Goal: Check status: Check status

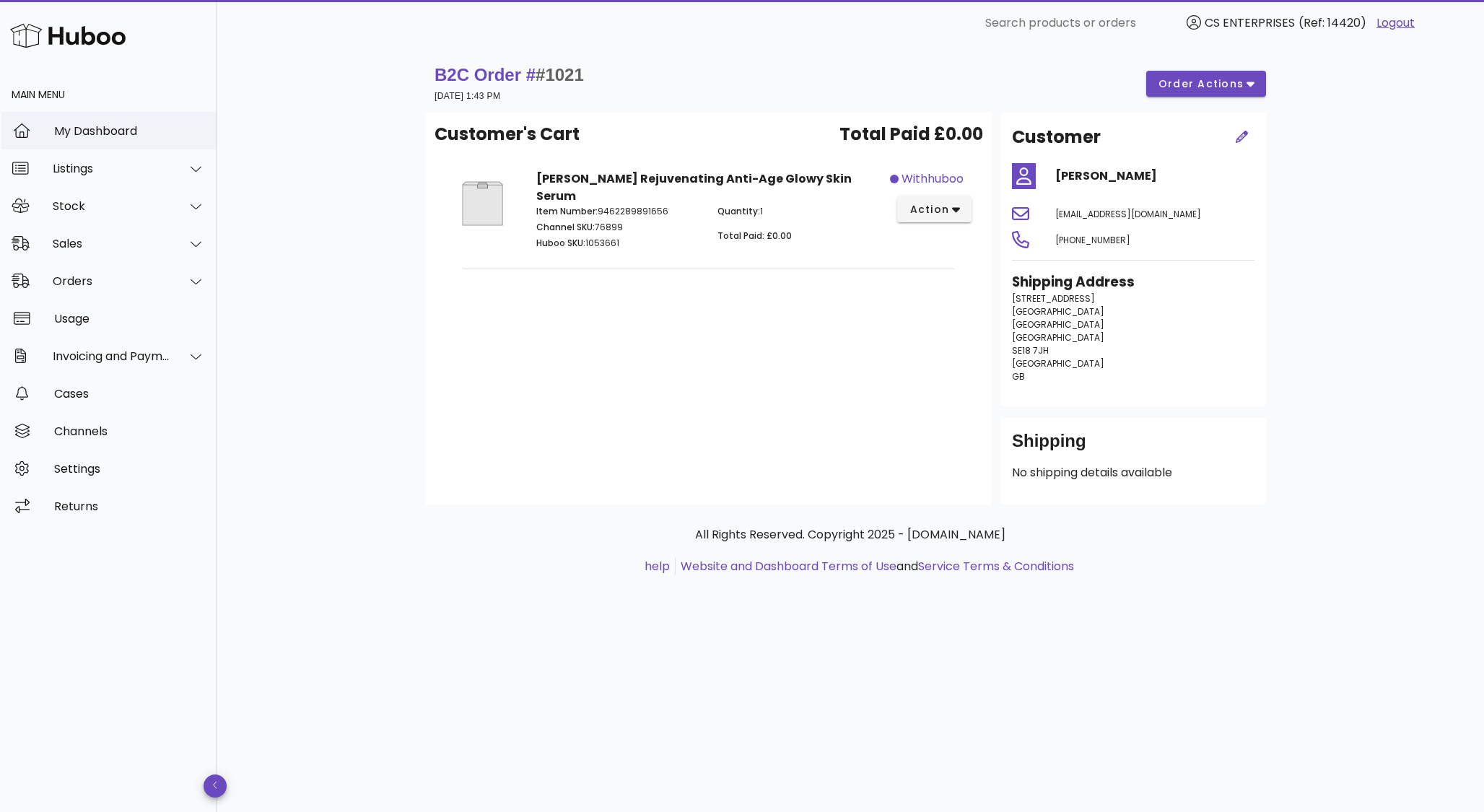
click at [115, 140] on div "My Dashboard" at bounding box center [130, 131] width 151 height 31
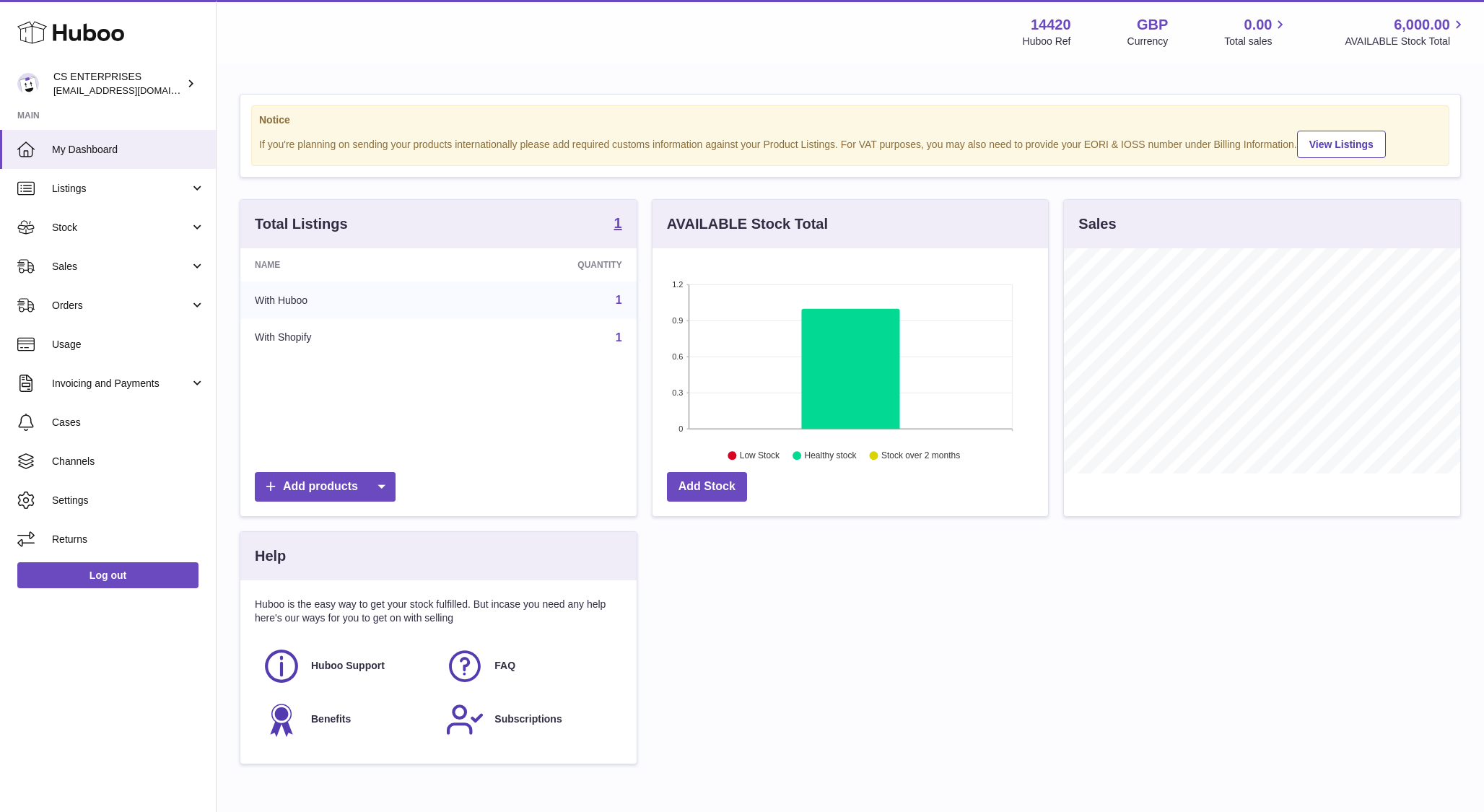
scroll to position [225, 396]
click at [89, 309] on span "Orders" at bounding box center [121, 305] width 138 height 13
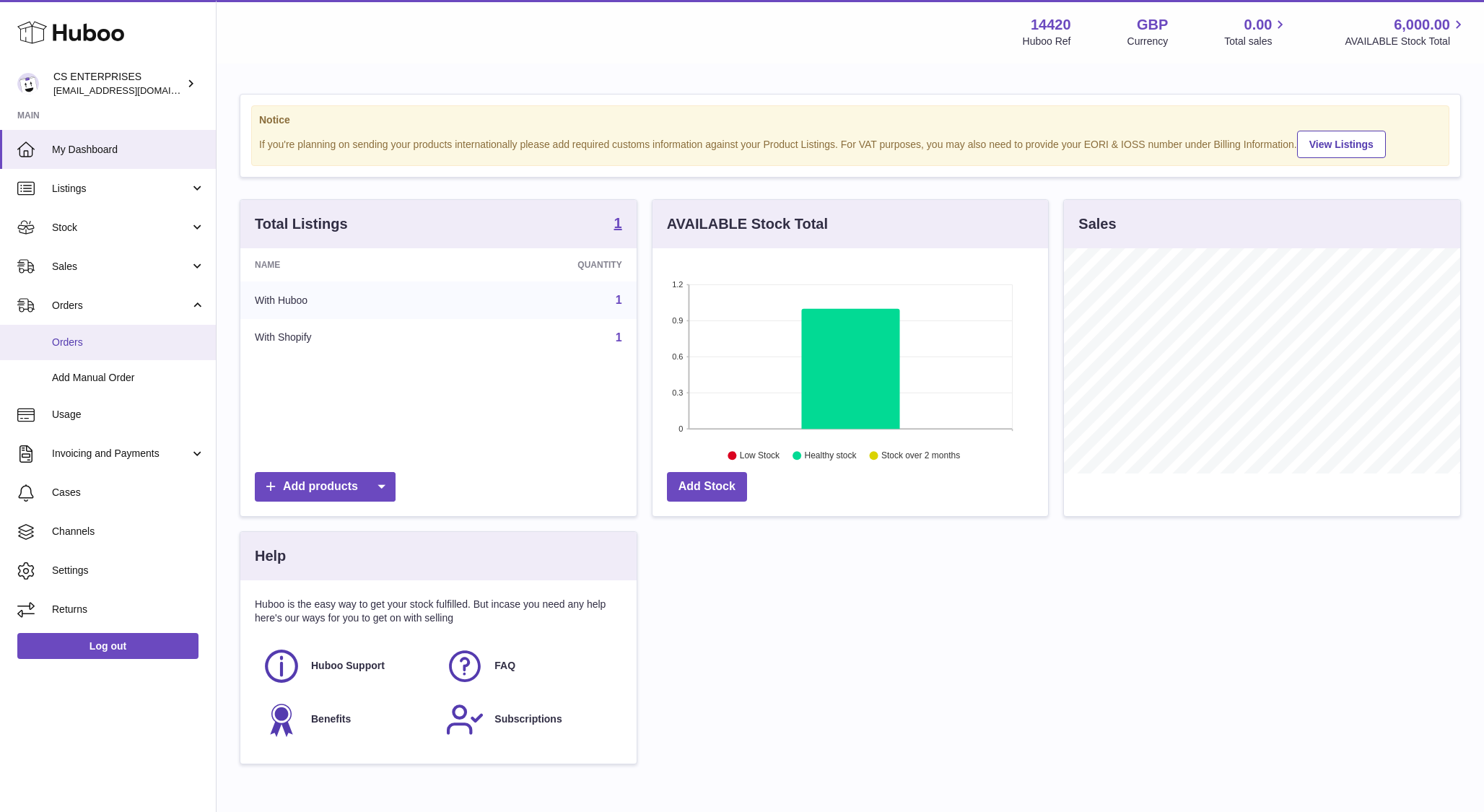
click at [84, 343] on span "Orders" at bounding box center [128, 342] width 153 height 13
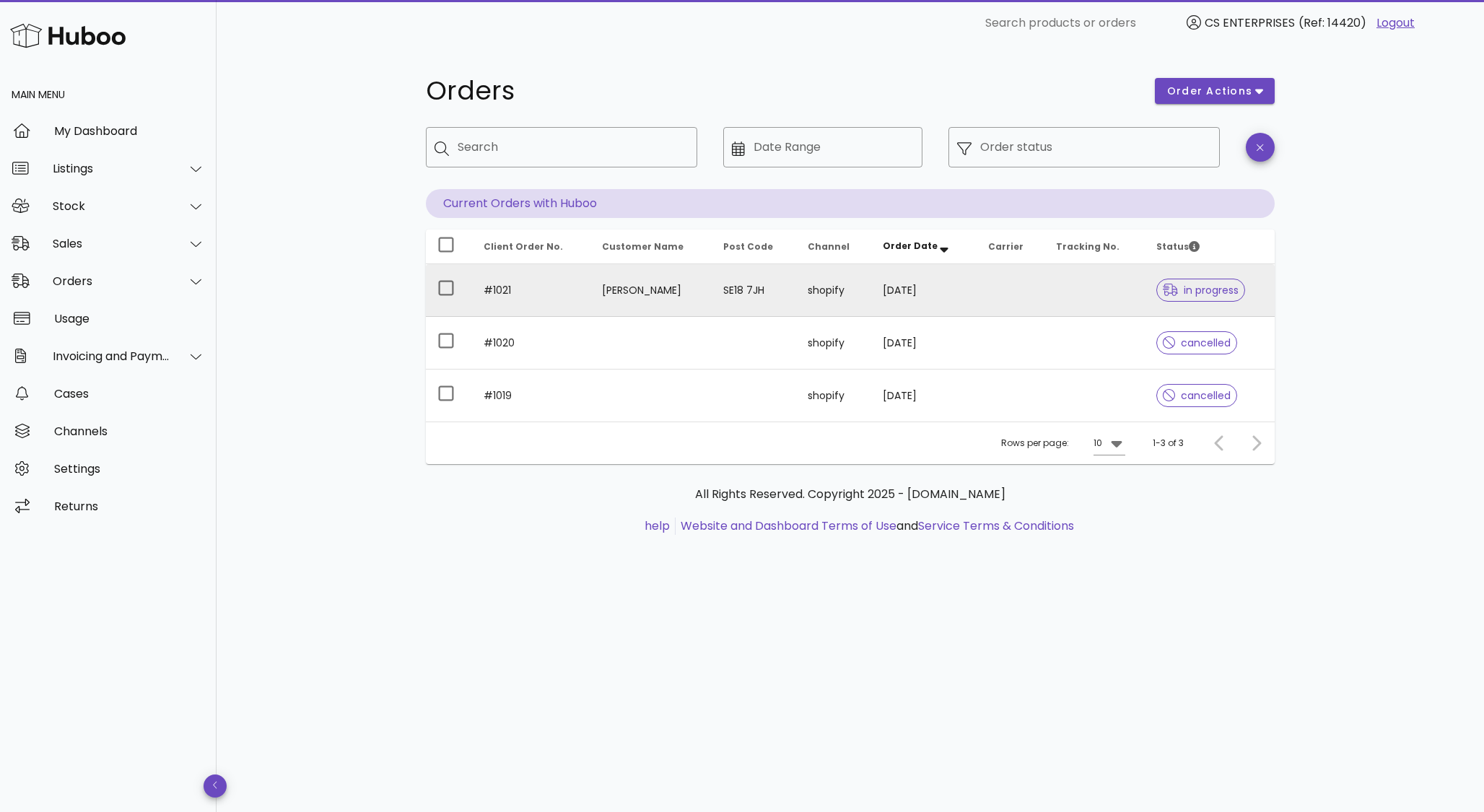
click at [623, 298] on td "[PERSON_NAME]" at bounding box center [651, 290] width 122 height 53
